Goal: Information Seeking & Learning: Learn about a topic

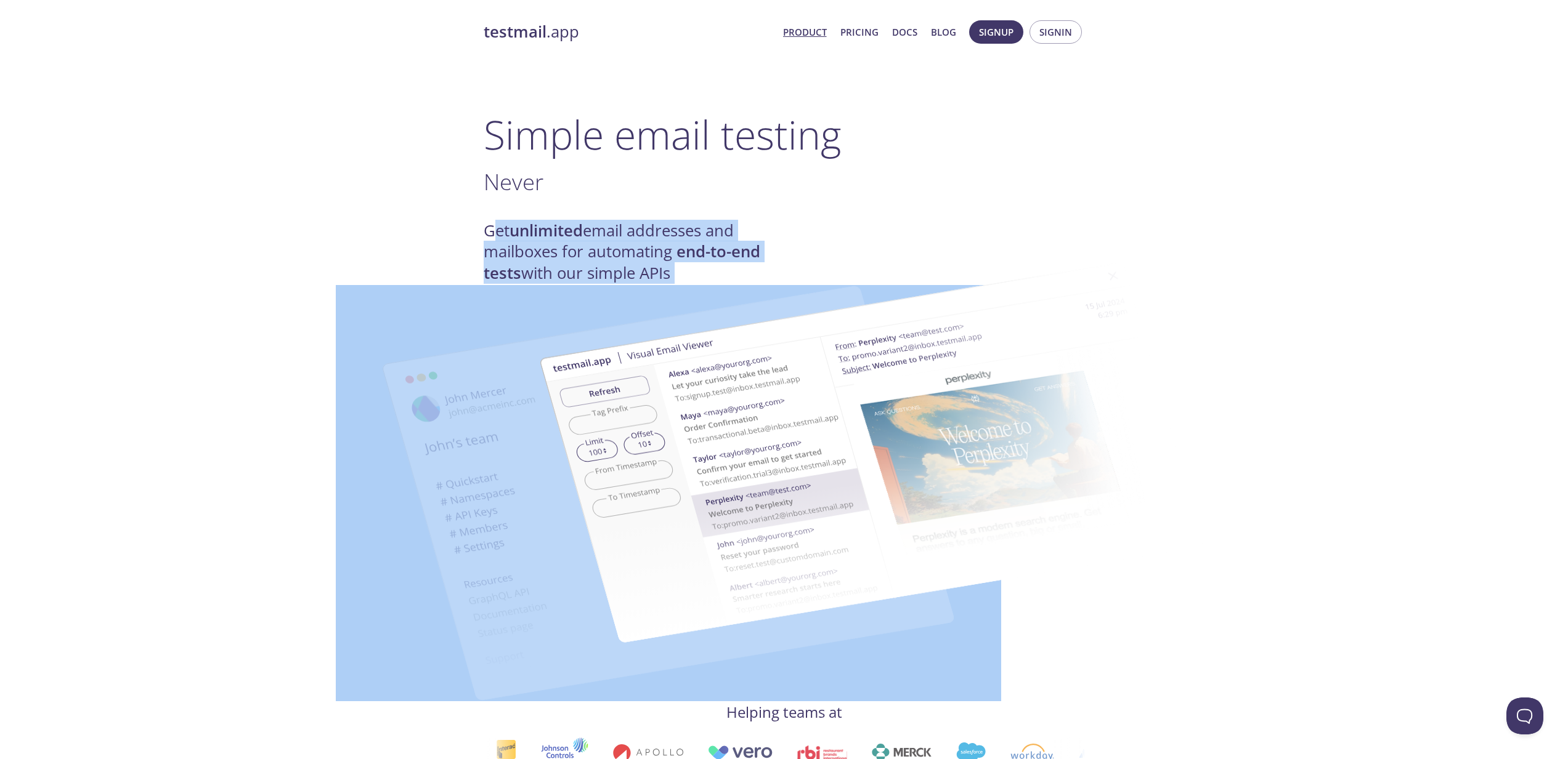
drag, startPoint x: 489, startPoint y: 229, endPoint x: 752, endPoint y: 268, distance: 265.9
click at [710, 250] on img at bounding box center [872, 454] width 666 height 417
click at [672, 232] on h4 "Get unlimited email addresses and mailboxes for automating end-to-end tests wit…" at bounding box center [634, 252] width 300 height 63
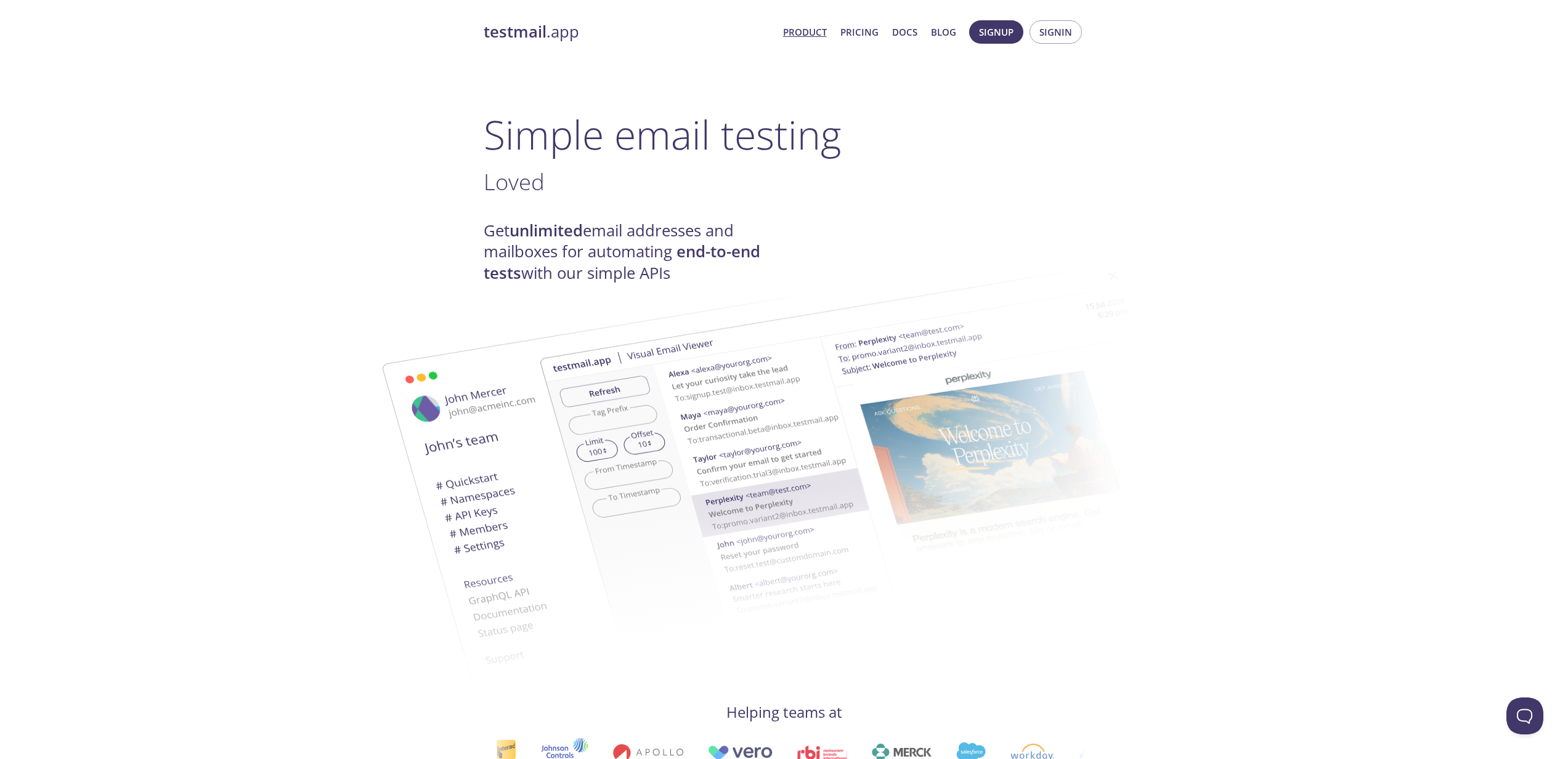
click at [551, 33] on link "testmail .app" at bounding box center [628, 32] width 289 height 21
click at [855, 32] on link "Pricing" at bounding box center [859, 32] width 38 height 16
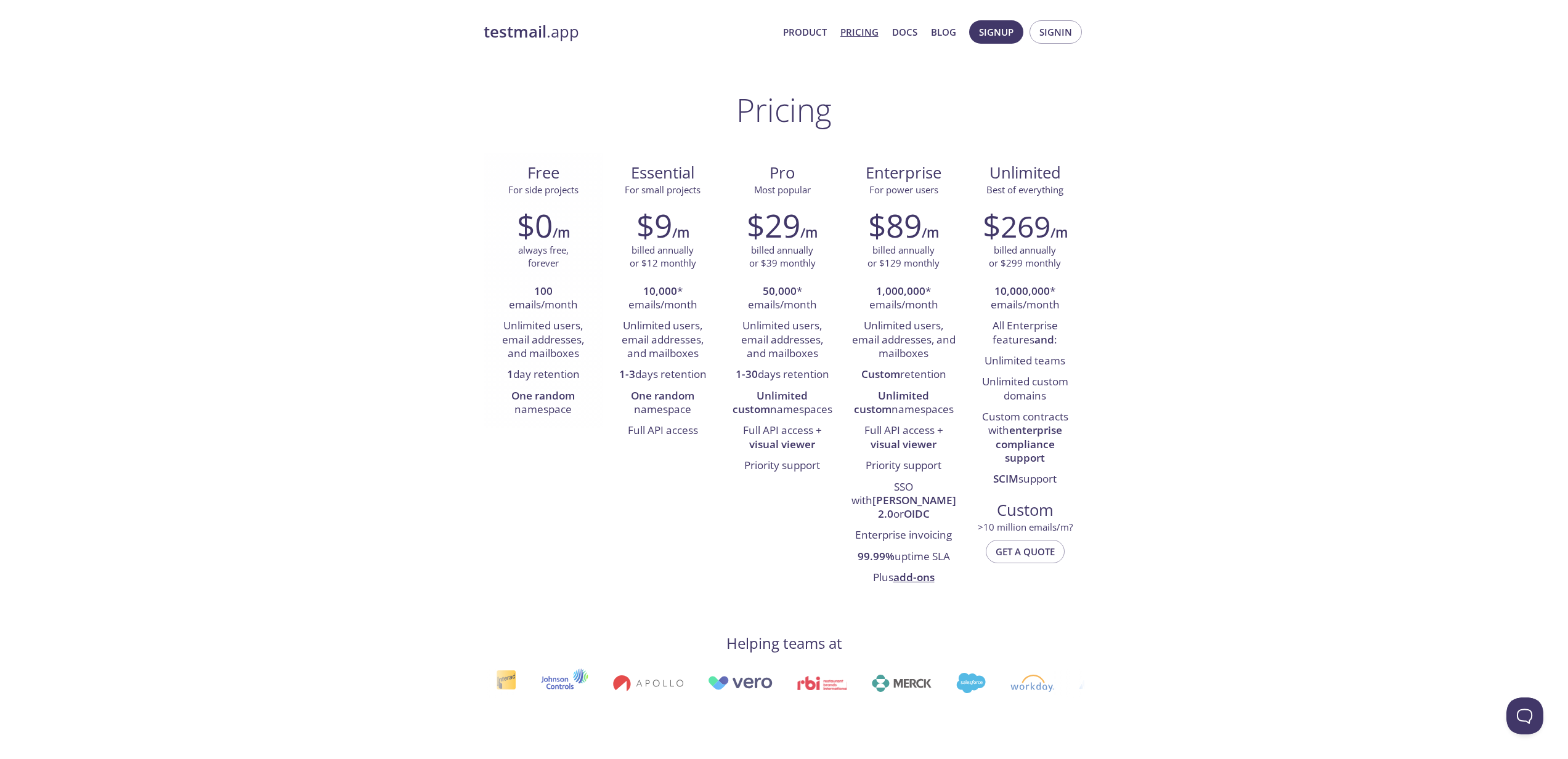
click at [541, 291] on strong "100" at bounding box center [544, 291] width 19 height 14
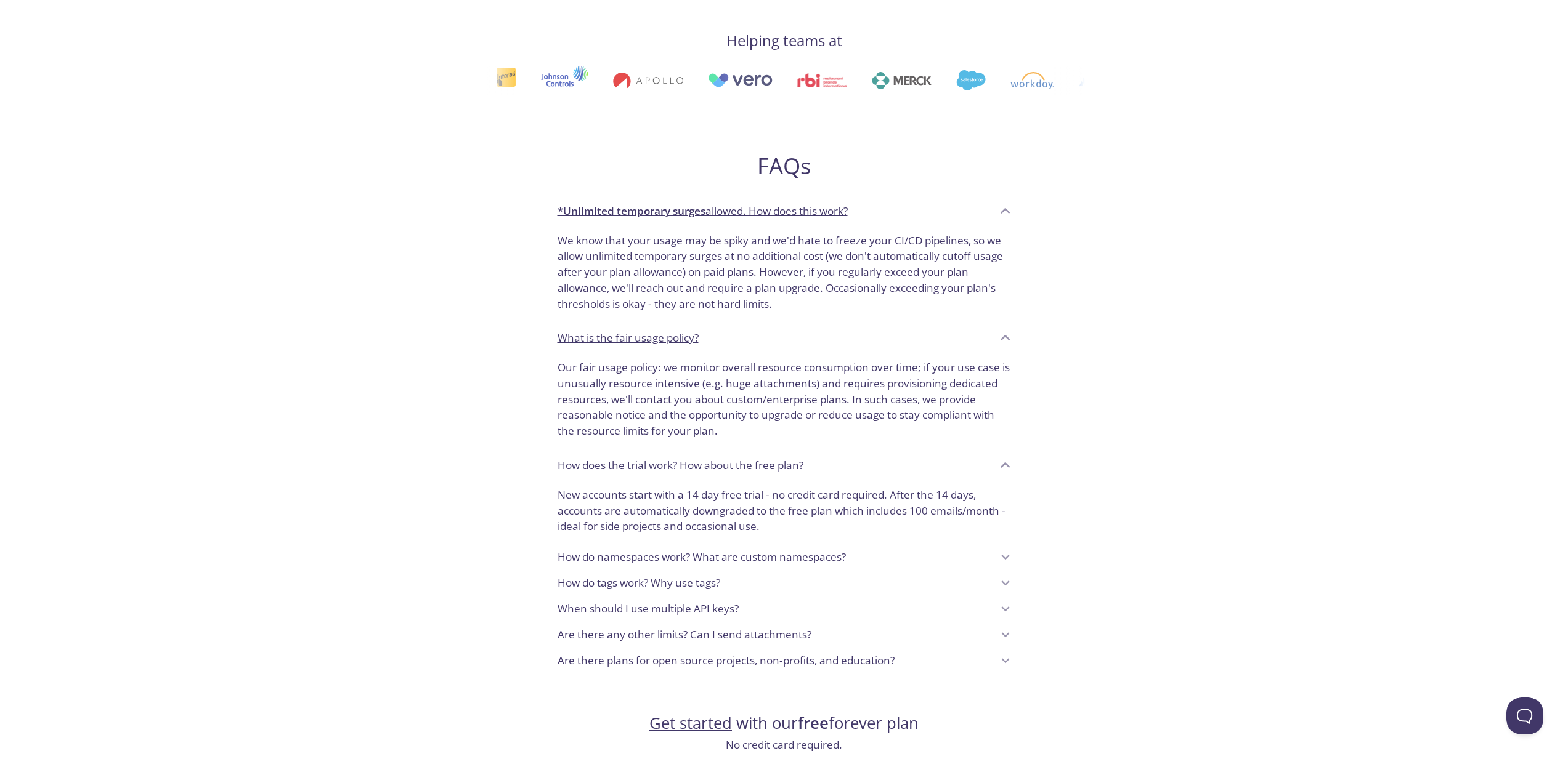
scroll to position [750, 0]
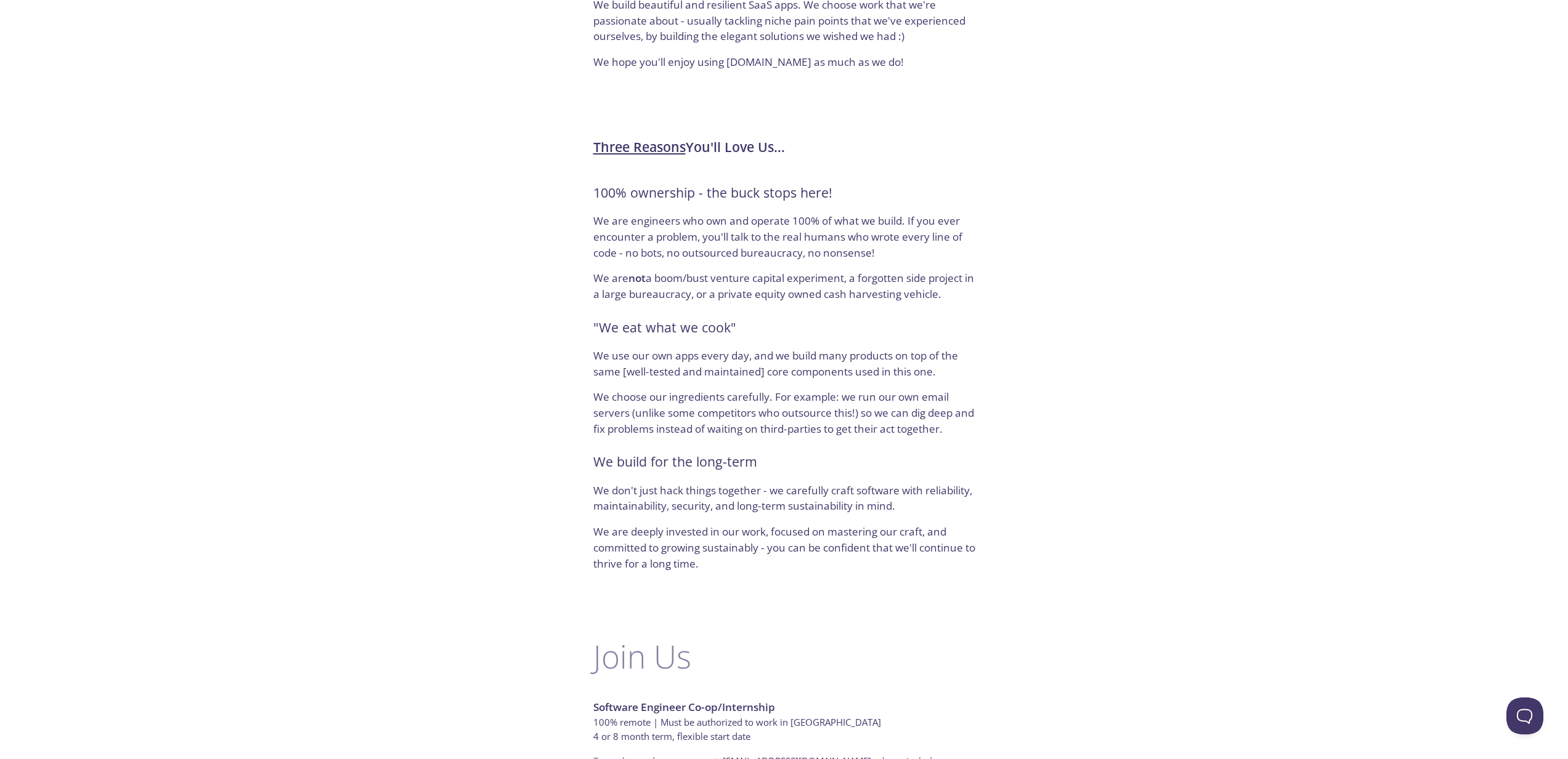
scroll to position [506, 0]
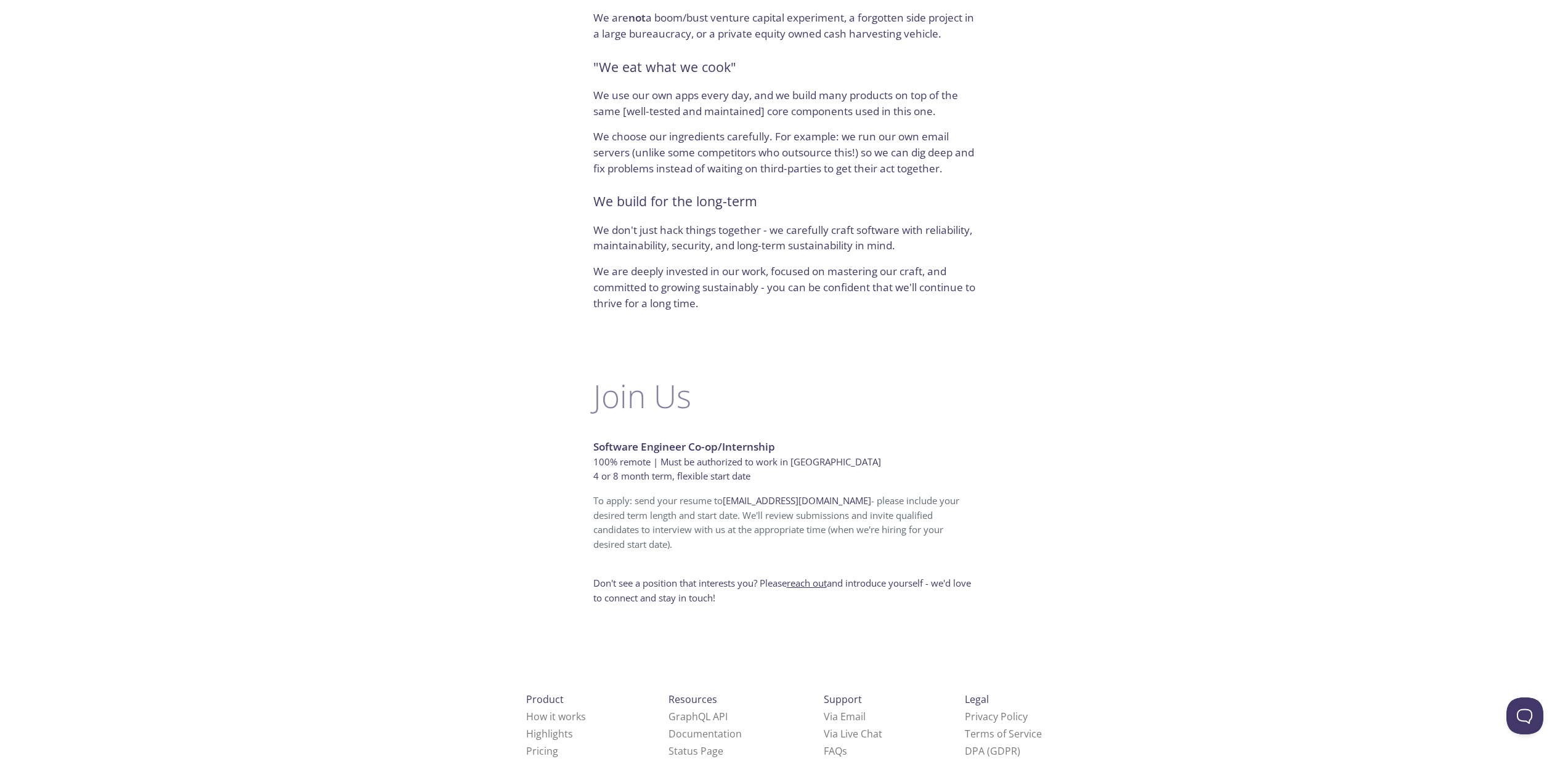
click at [541, 710] on link "How it works" at bounding box center [556, 716] width 60 height 14
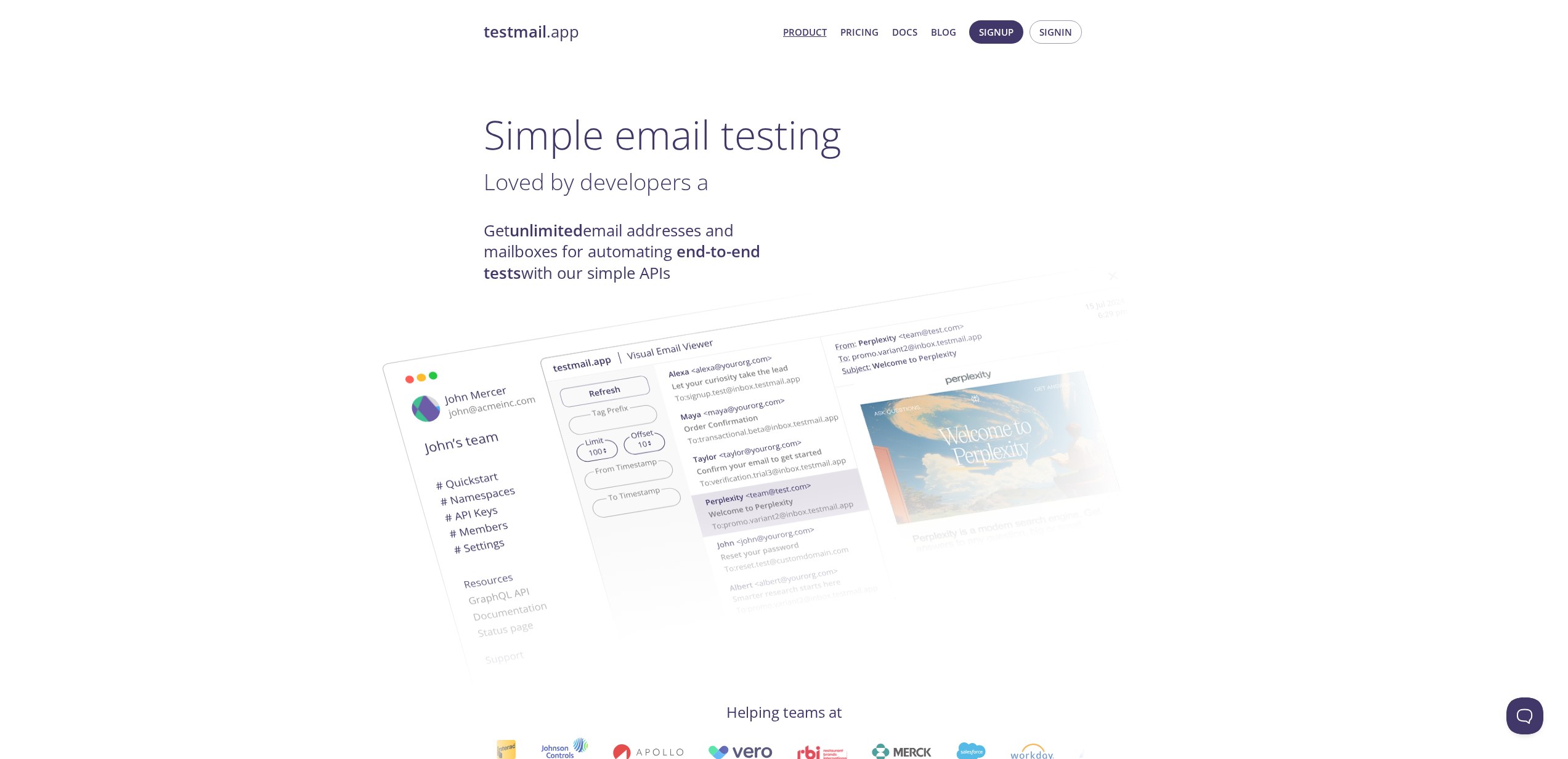
click at [818, 33] on link "Product" at bounding box center [805, 32] width 44 height 16
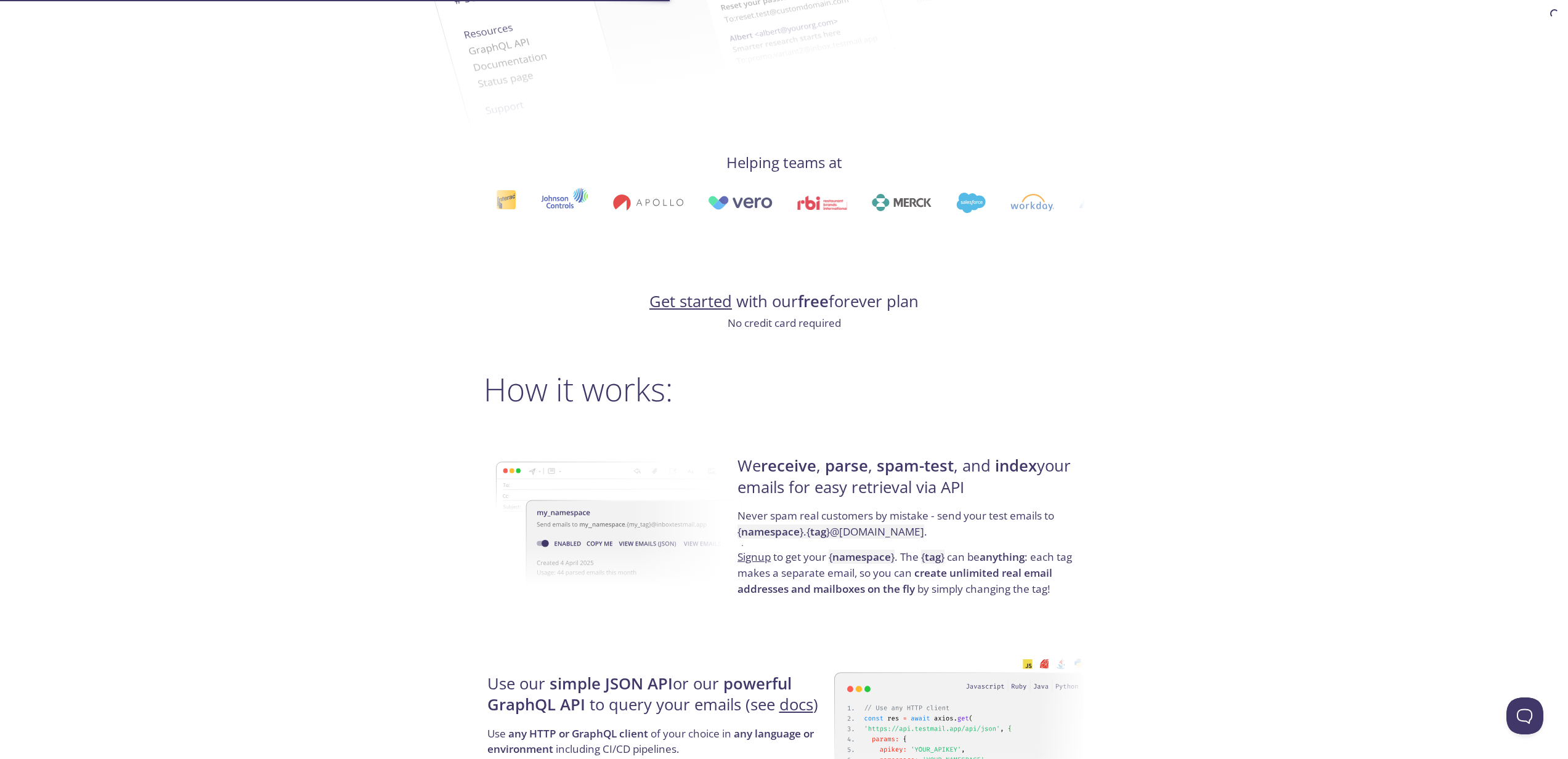
scroll to position [559, 0]
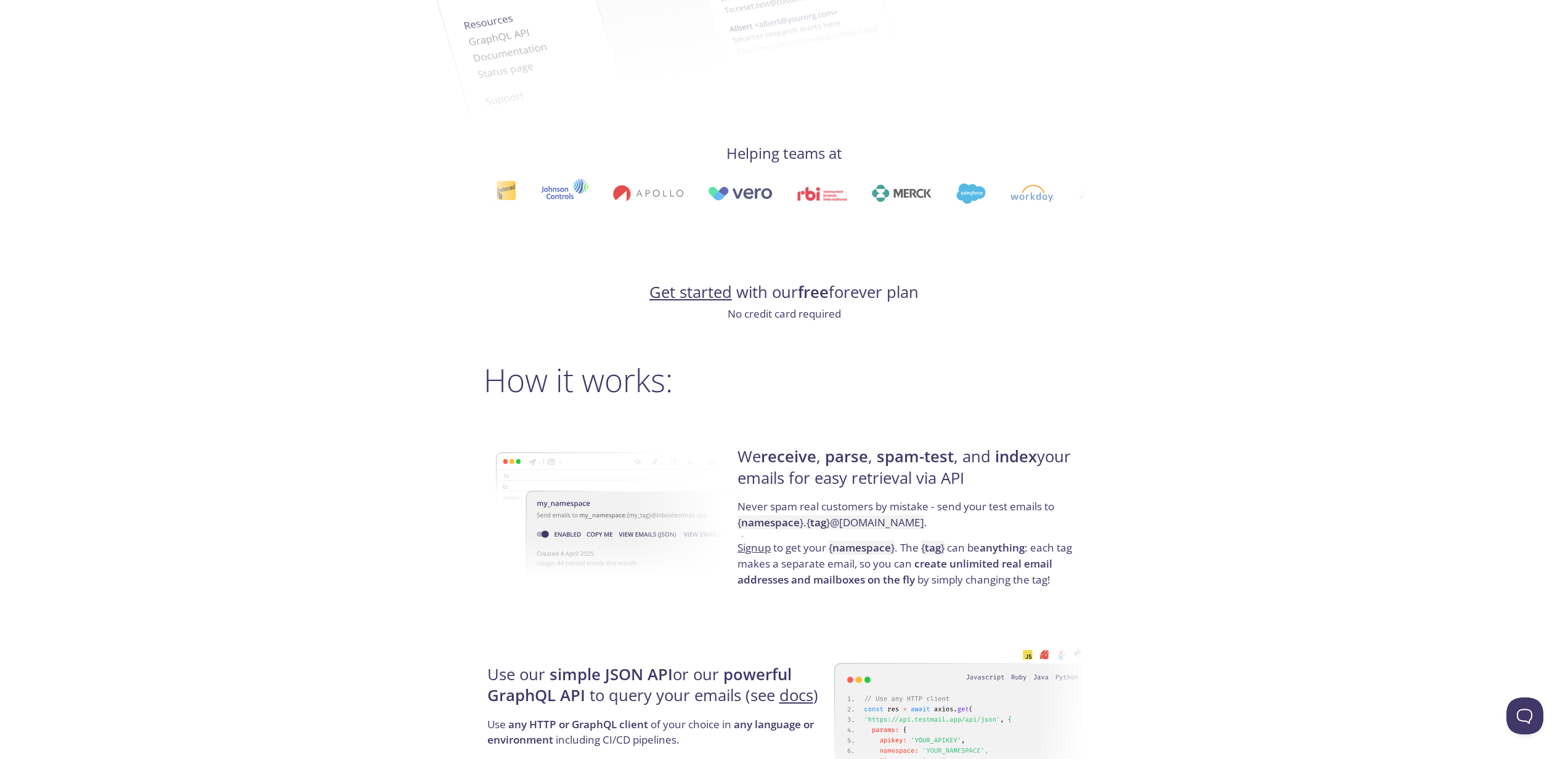
drag, startPoint x: 752, startPoint y: 464, endPoint x: 1146, endPoint y: 485, distance: 394.6
click at [1084, 473] on div "We receive , parse , spam-test , and index your emails for easy retrieval via A…" at bounding box center [909, 517] width 351 height 198
drag, startPoint x: 744, startPoint y: 459, endPoint x: 1095, endPoint y: 462, distance: 351.0
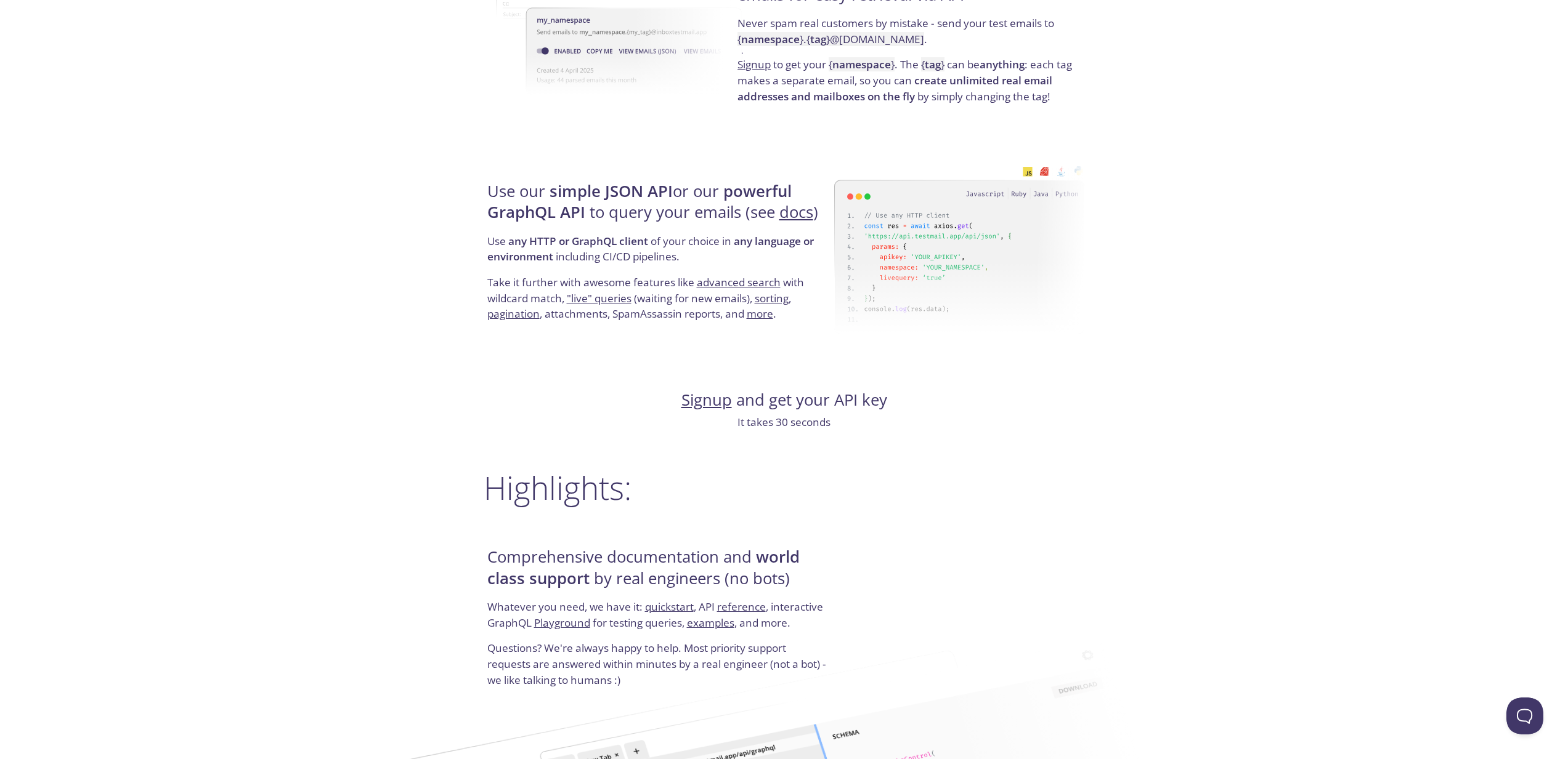
scroll to position [0, 0]
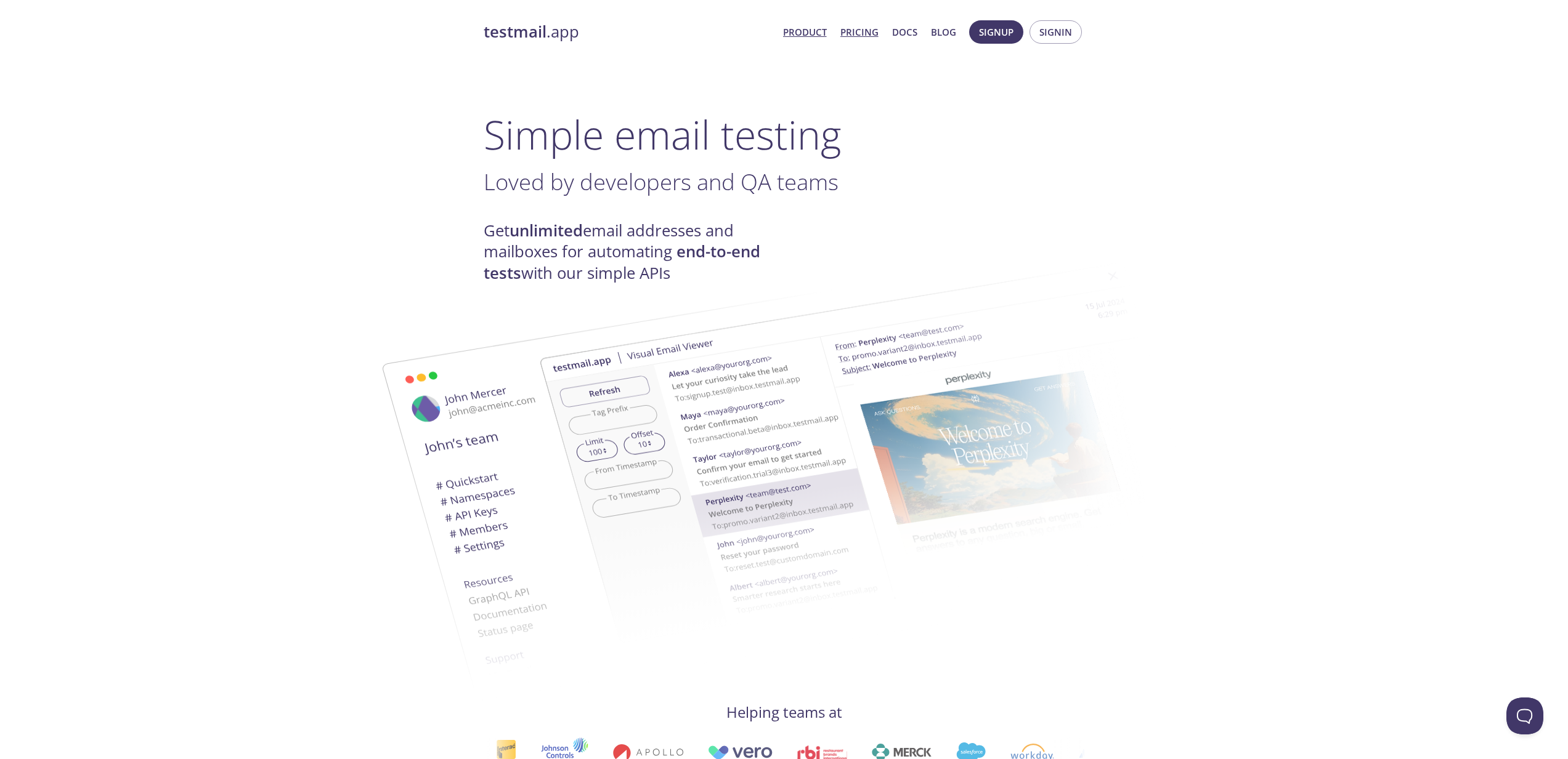
click at [865, 35] on link "Pricing" at bounding box center [859, 32] width 38 height 16
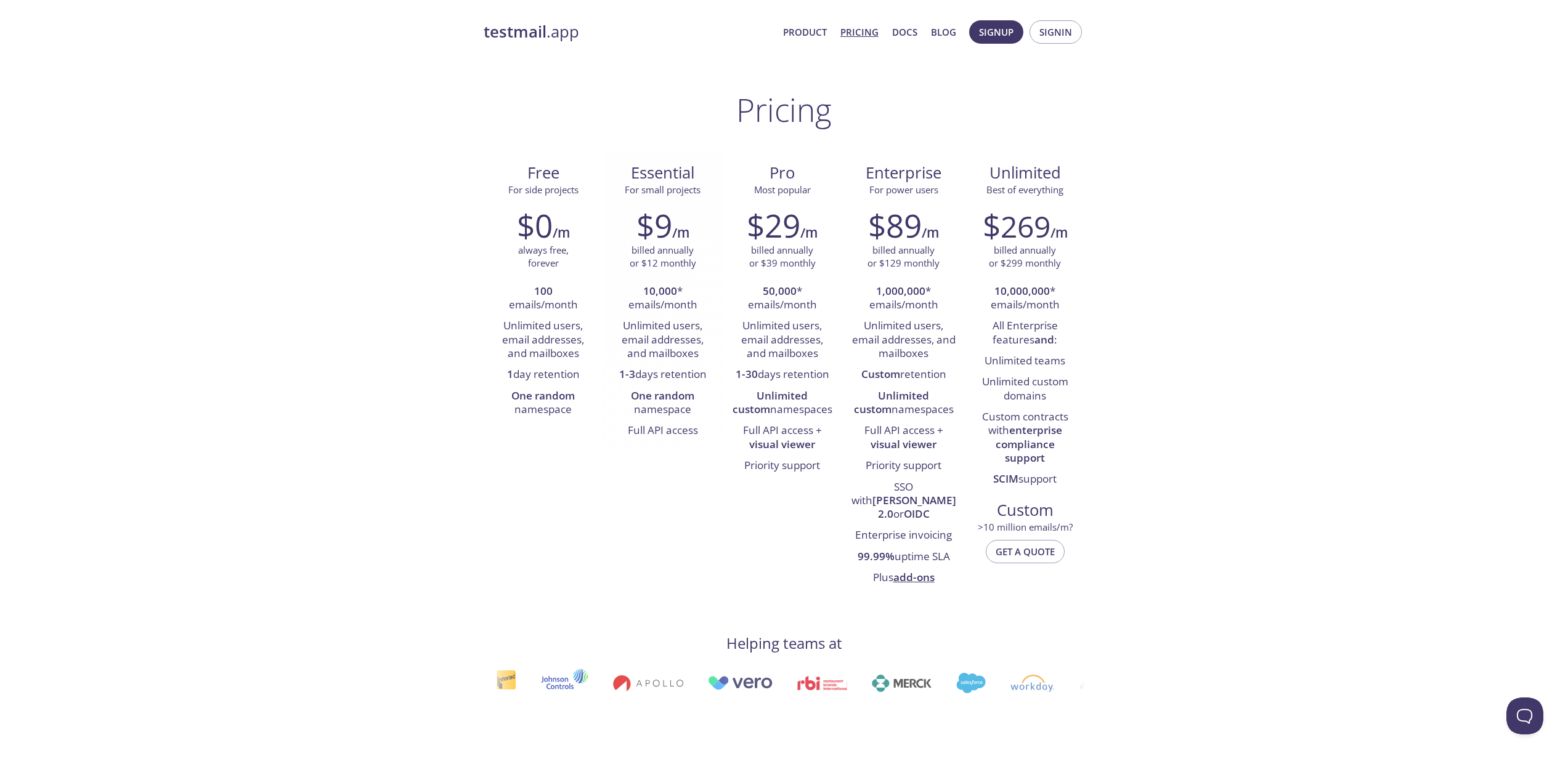
click at [678, 427] on li "Full API access" at bounding box center [663, 431] width 101 height 21
click at [652, 223] on h2 "$9" at bounding box center [653, 225] width 35 height 37
